Goal: Find specific page/section: Find specific page/section

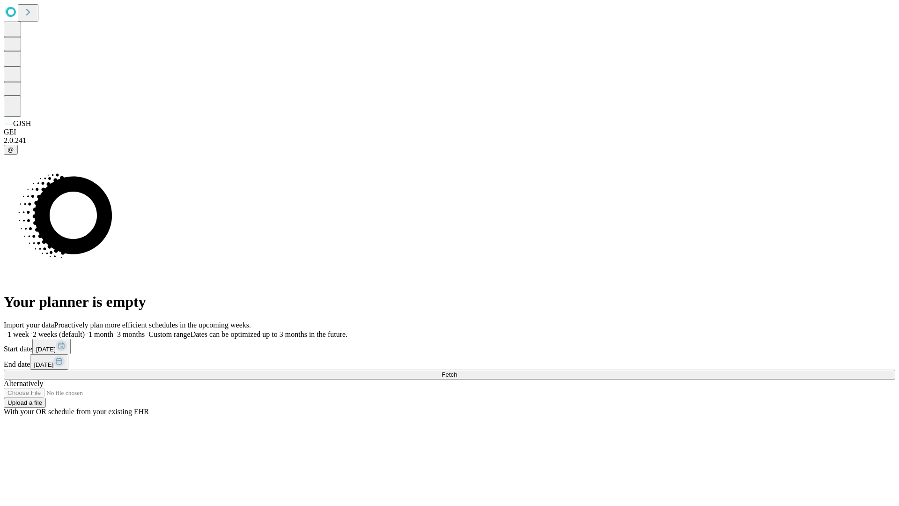
click at [457, 371] on span "Fetch" at bounding box center [448, 374] width 15 height 7
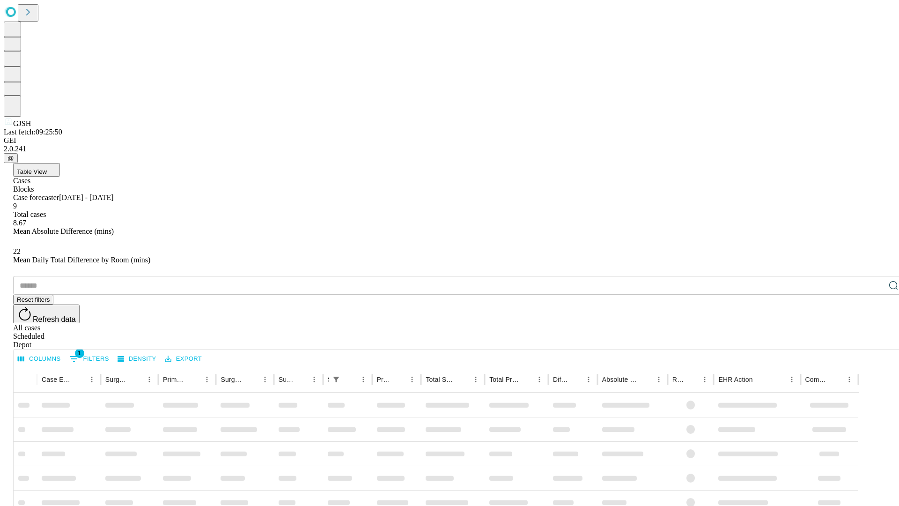
click at [874, 340] on div "Depot" at bounding box center [458, 344] width 891 height 8
click at [798, 323] on div "All cases" at bounding box center [458, 327] width 891 height 8
